Goal: Information Seeking & Learning: Learn about a topic

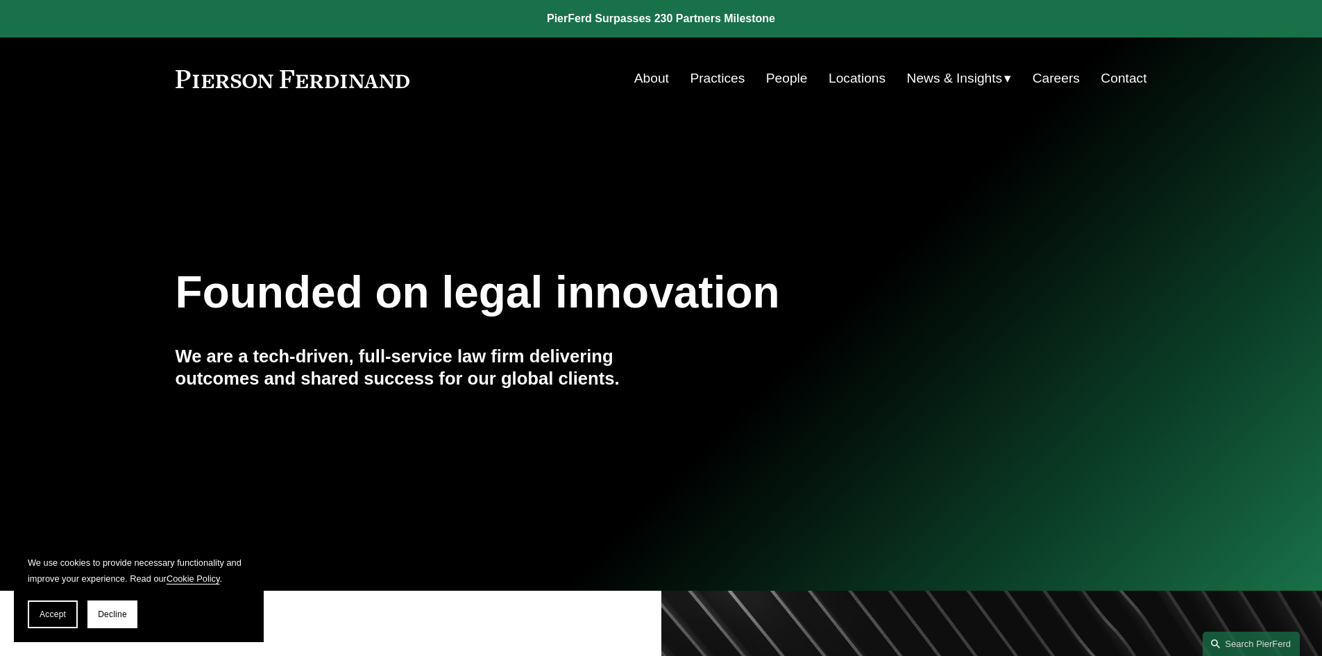
click at [717, 80] on link "Practices" at bounding box center [717, 78] width 55 height 26
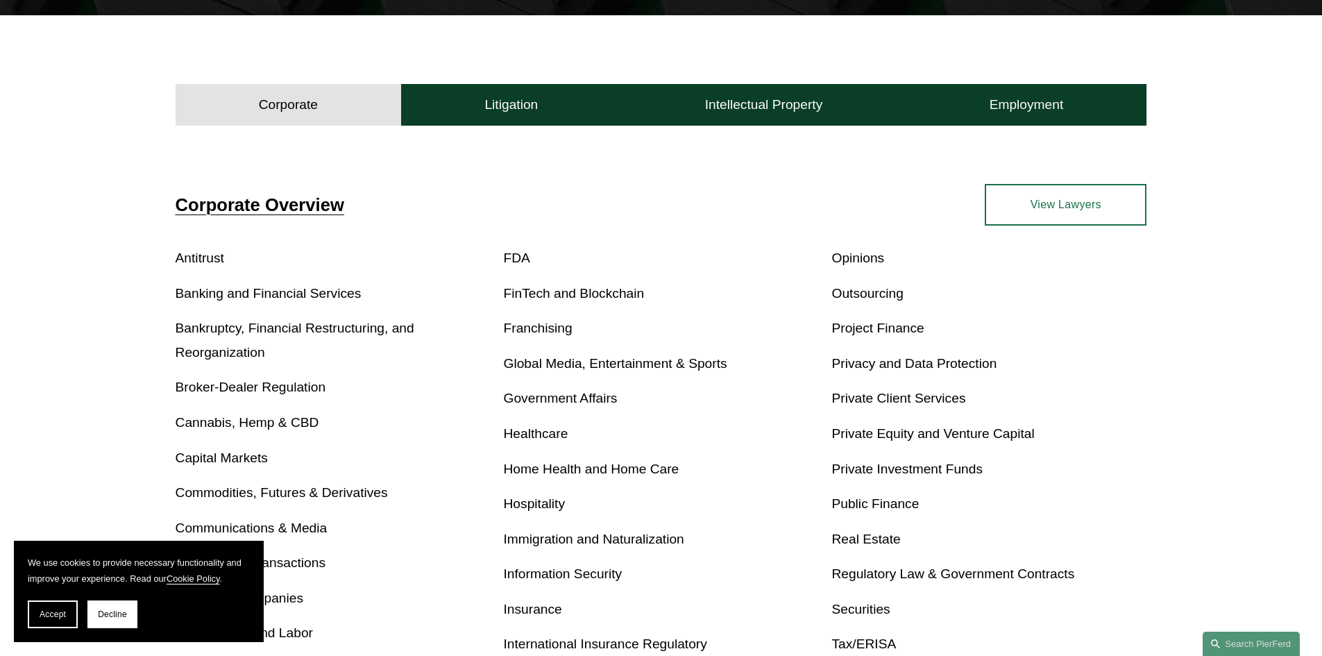
scroll to position [427, 0]
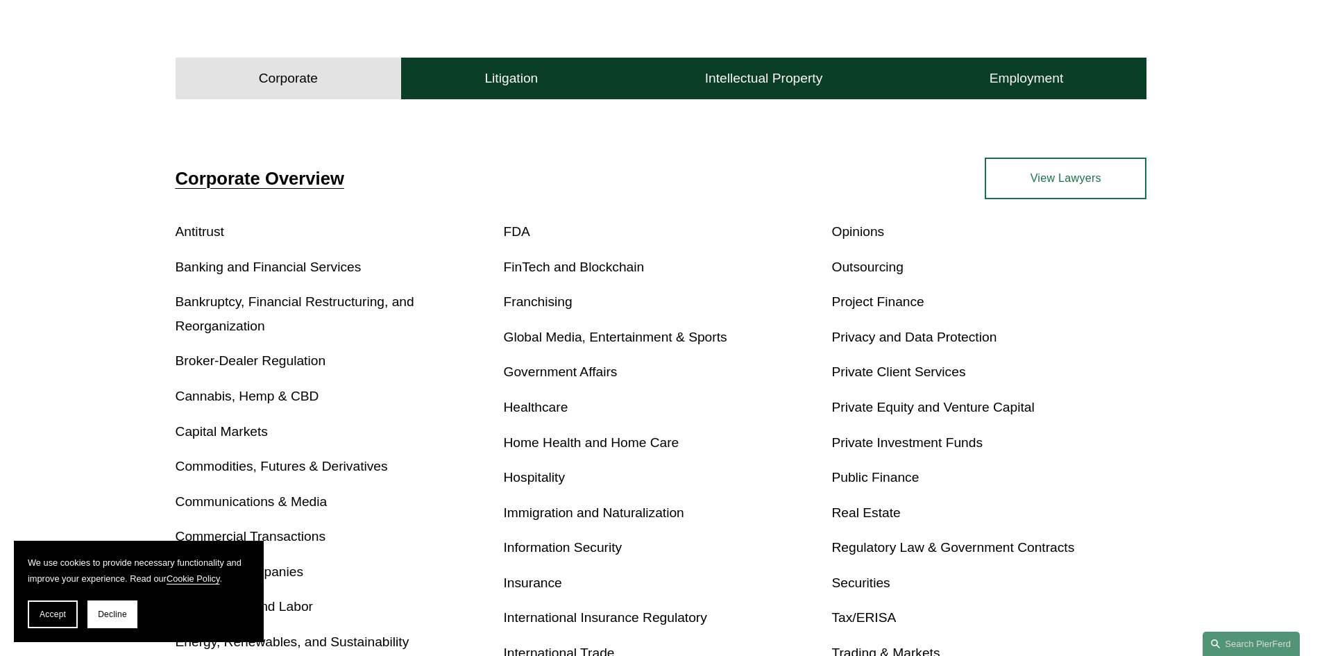
click at [537, 303] on link "Franchising" at bounding box center [538, 301] width 69 height 15
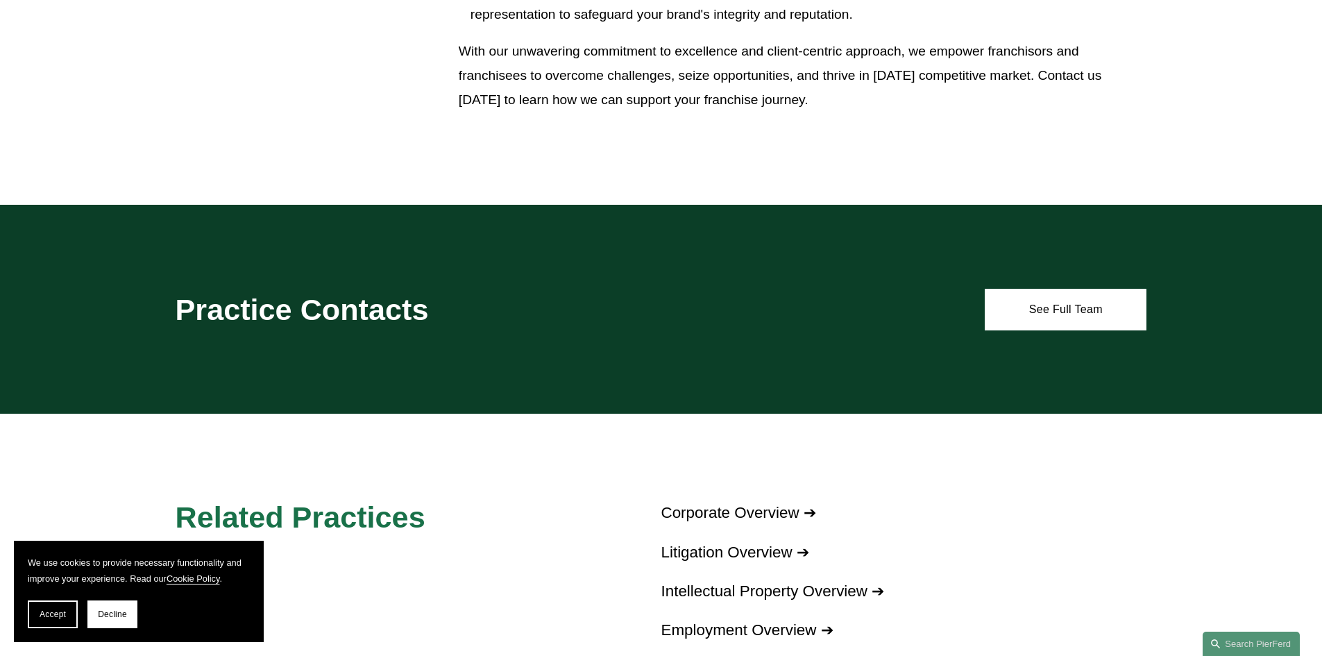
scroll to position [1232, 0]
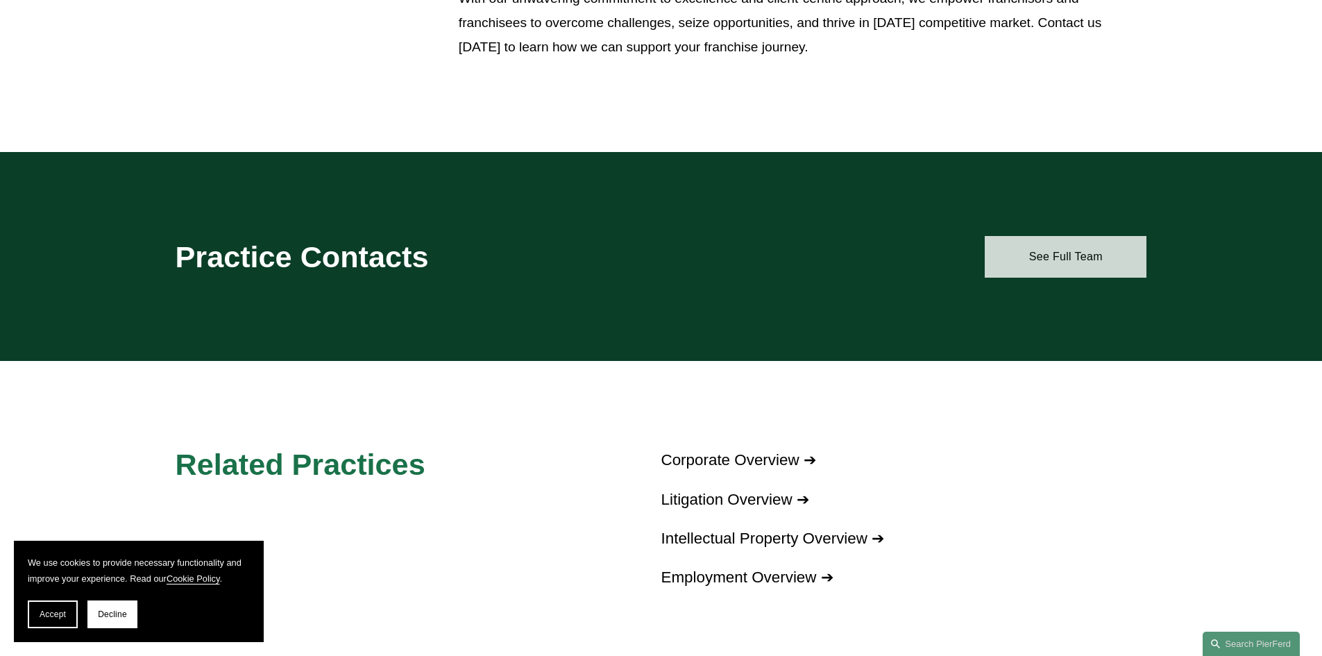
click at [1065, 260] on link "See Full Team" at bounding box center [1066, 257] width 162 height 42
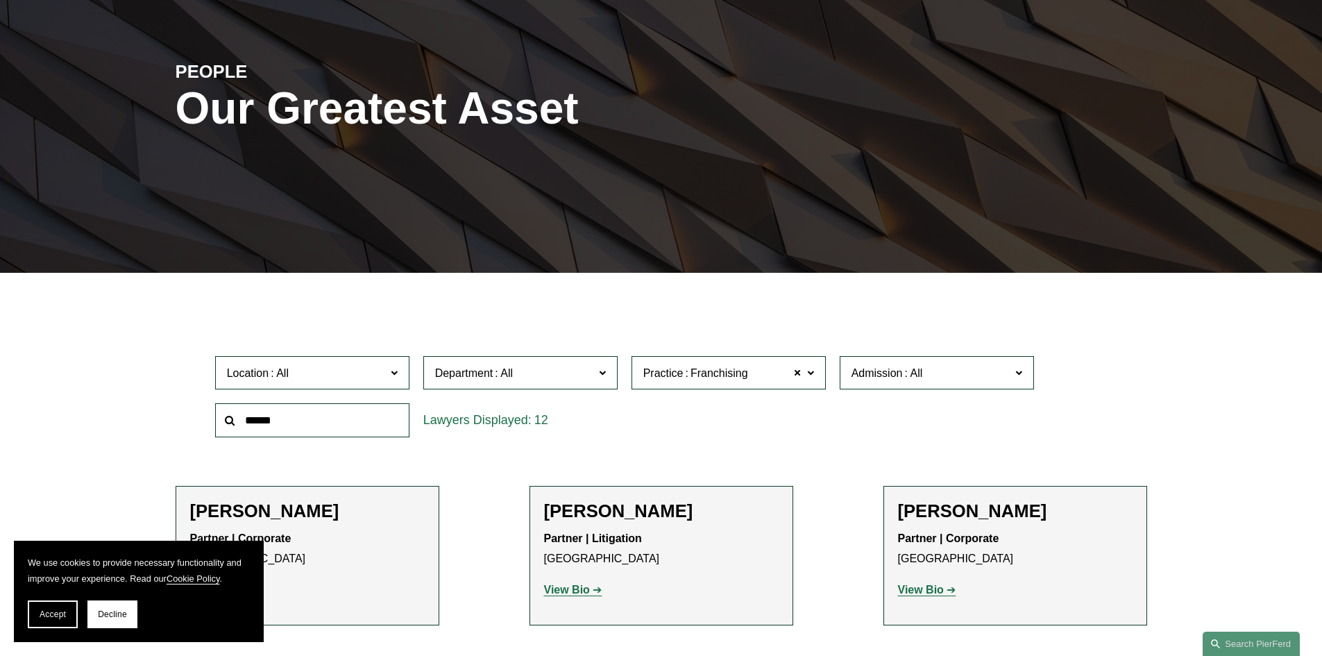
scroll to position [191, 0]
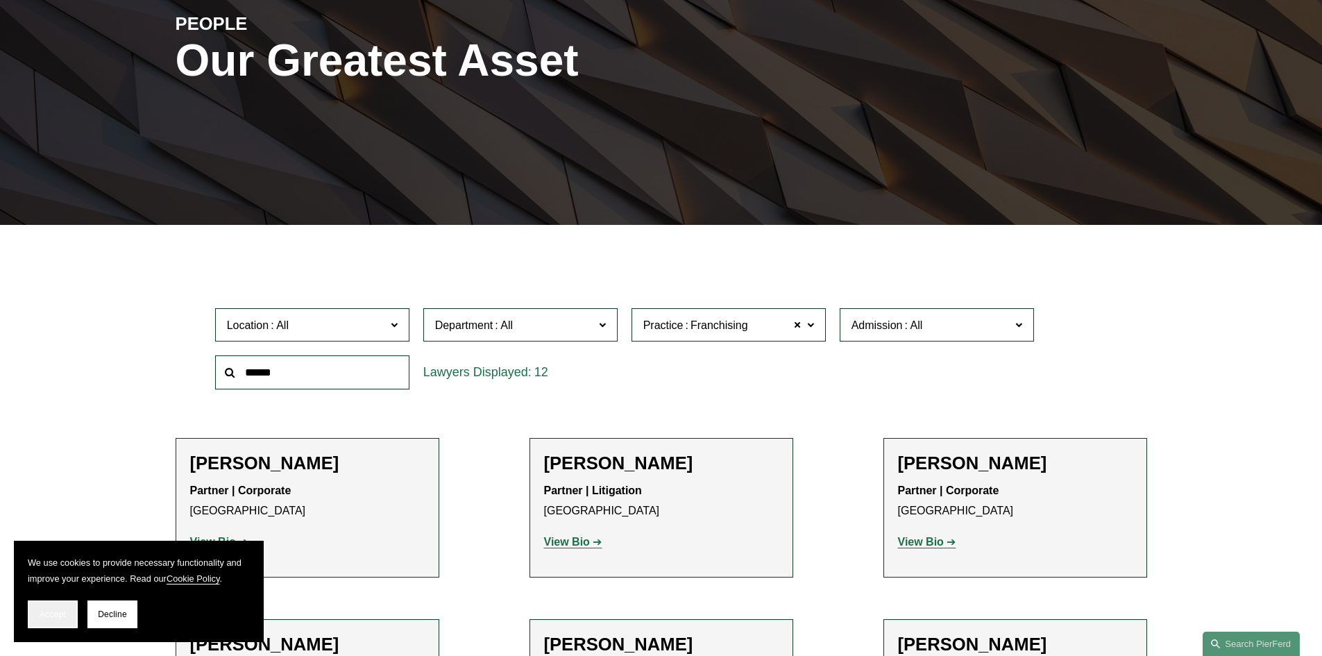
click at [58, 616] on span "Accept" at bounding box center [53, 614] width 26 height 10
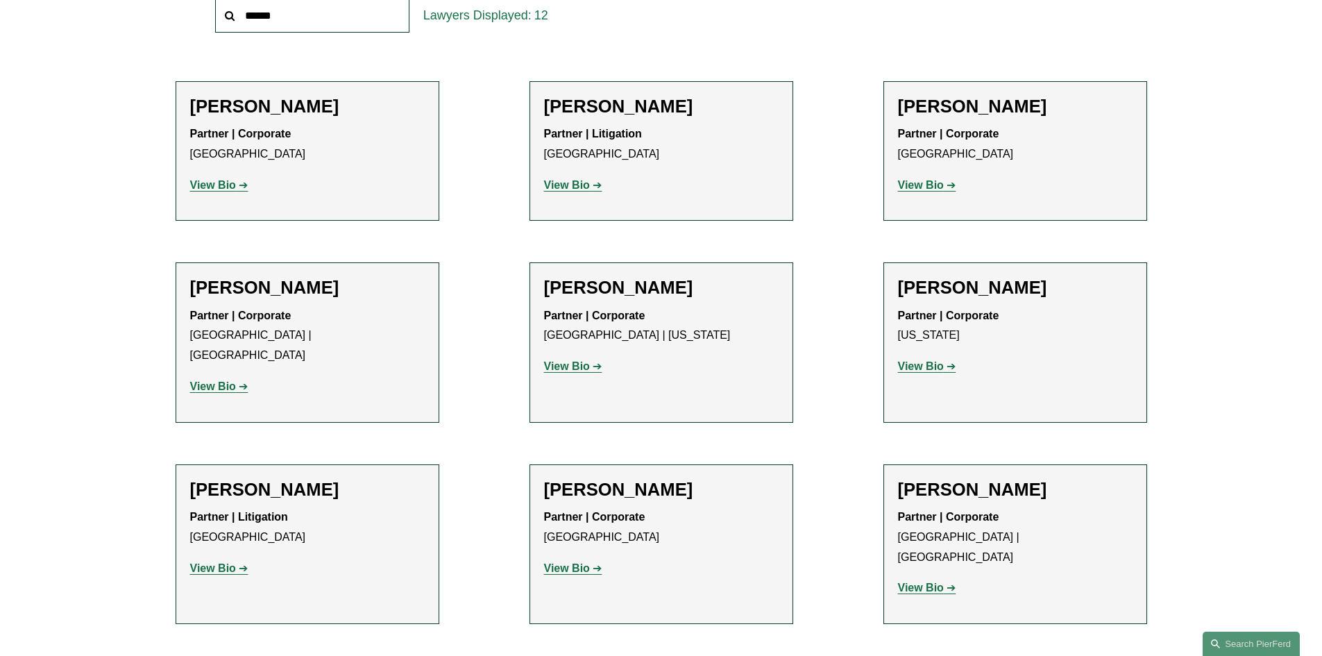
scroll to position [362, 0]
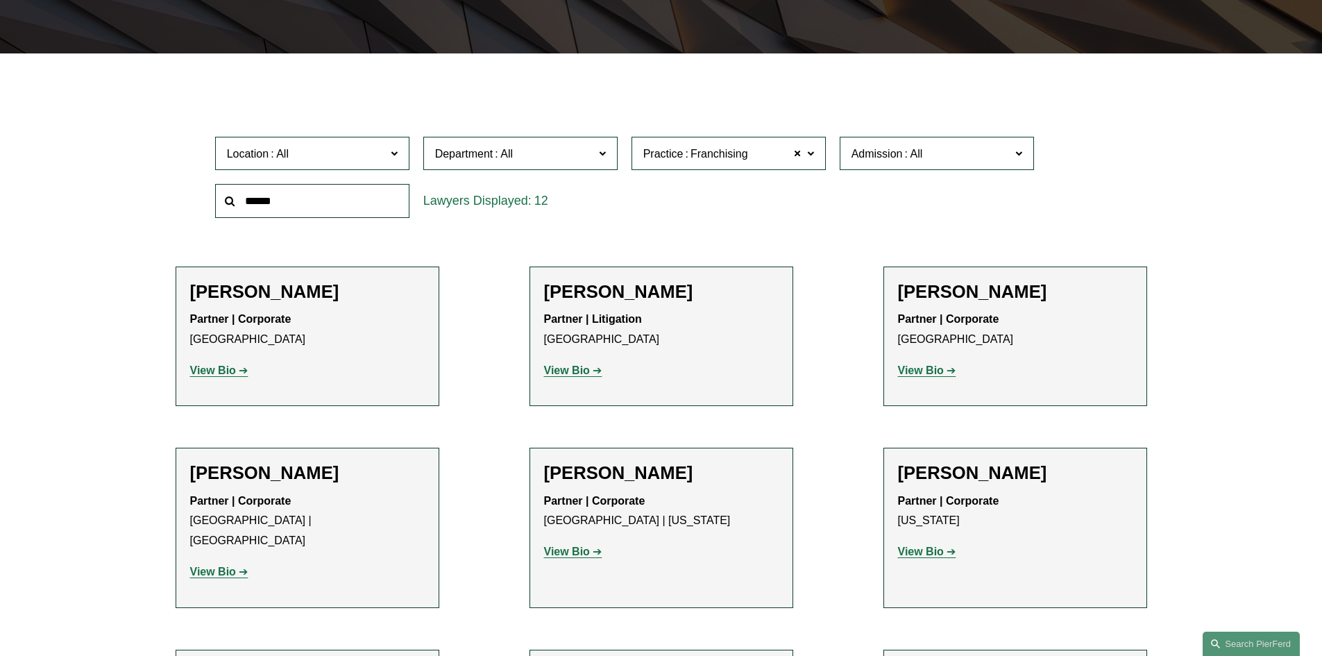
click at [924, 375] on strong "View Bio" at bounding box center [921, 370] width 46 height 12
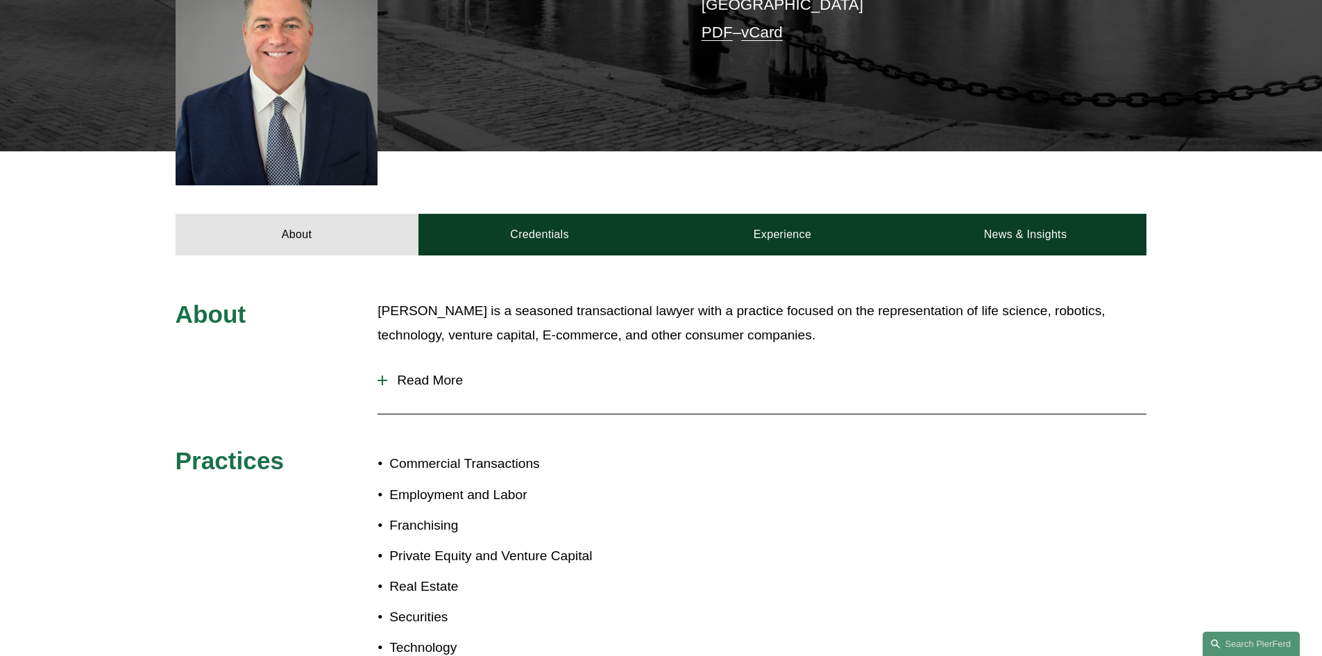
scroll to position [423, 0]
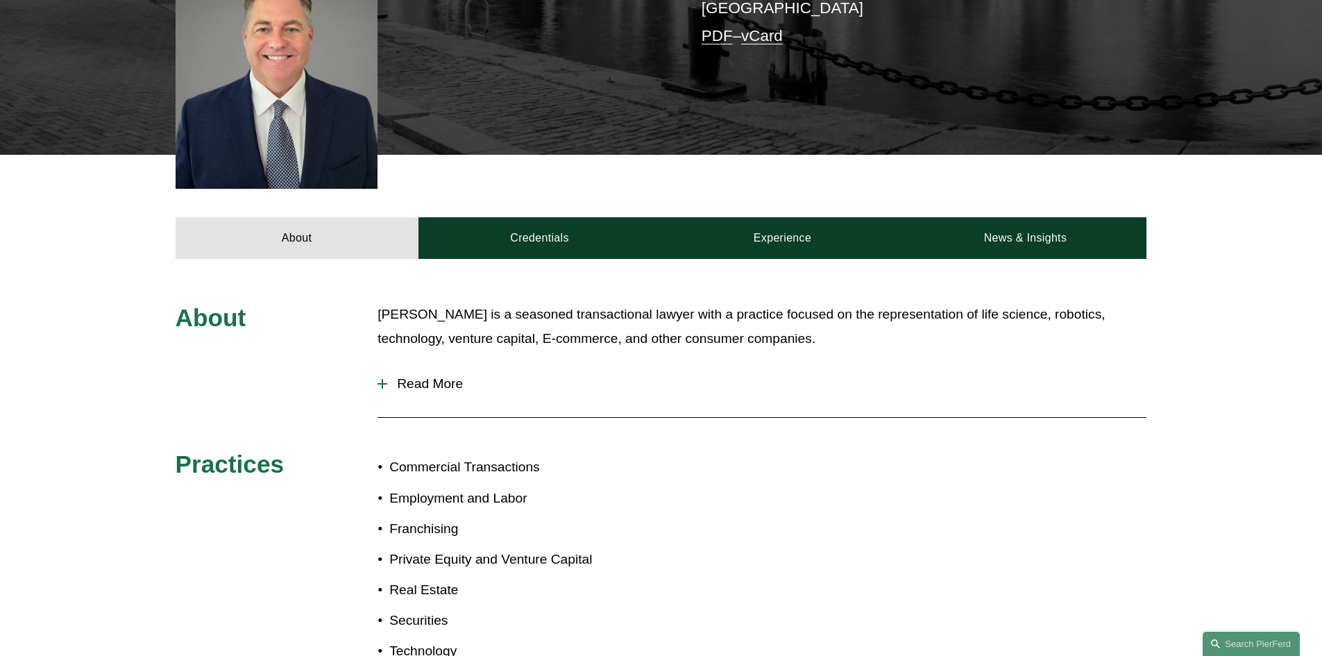
click at [422, 376] on span "Read More" at bounding box center [766, 383] width 759 height 15
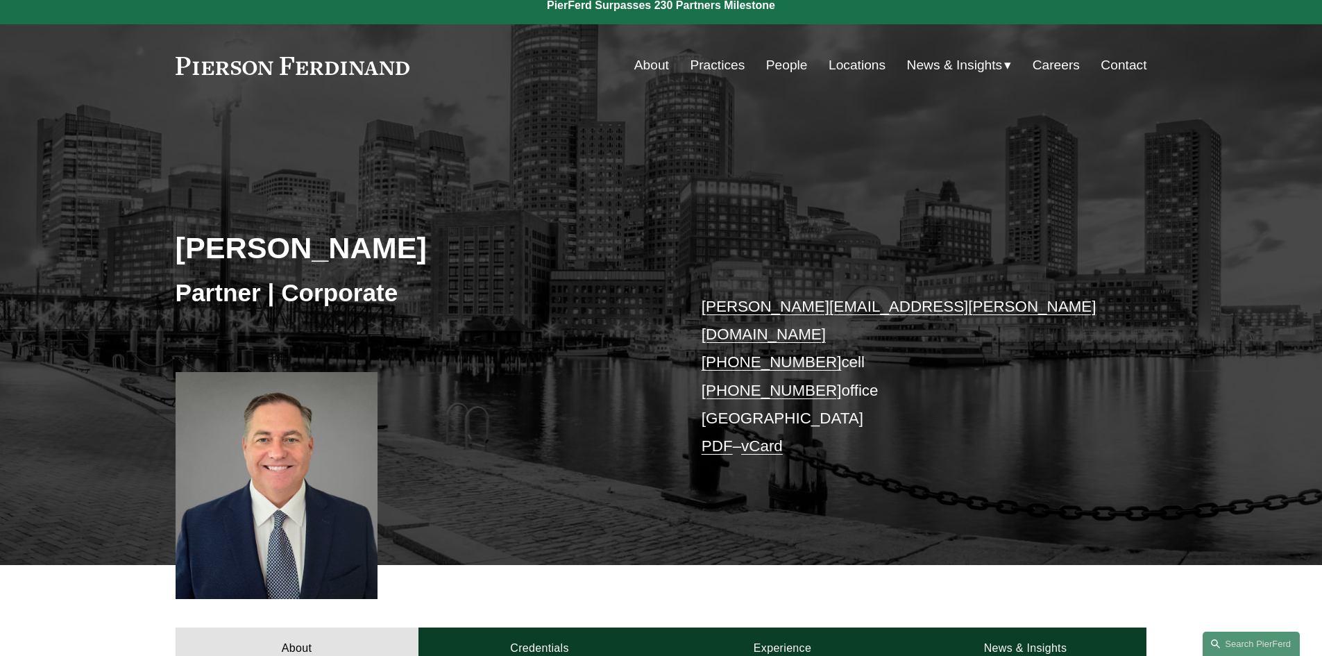
scroll to position [0, 0]
